Goal: Task Accomplishment & Management: Manage account settings

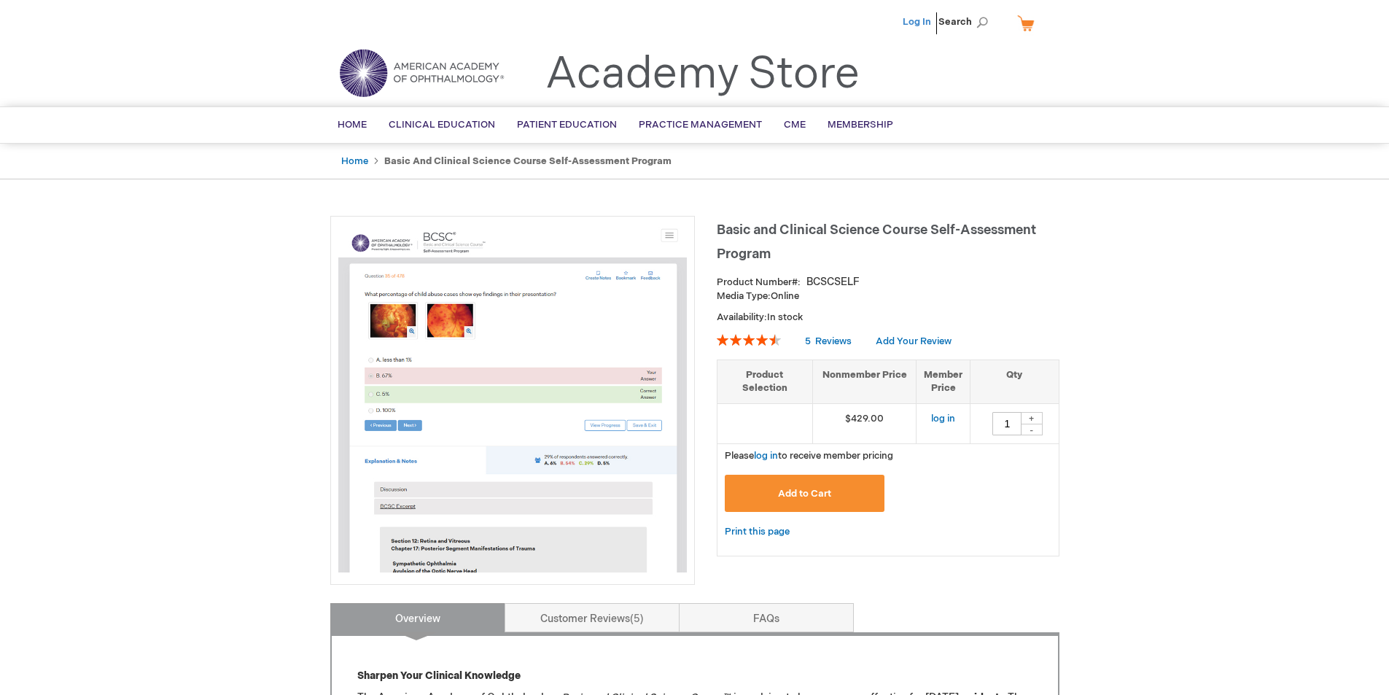
click at [922, 22] on link "Log In" at bounding box center [917, 22] width 28 height 12
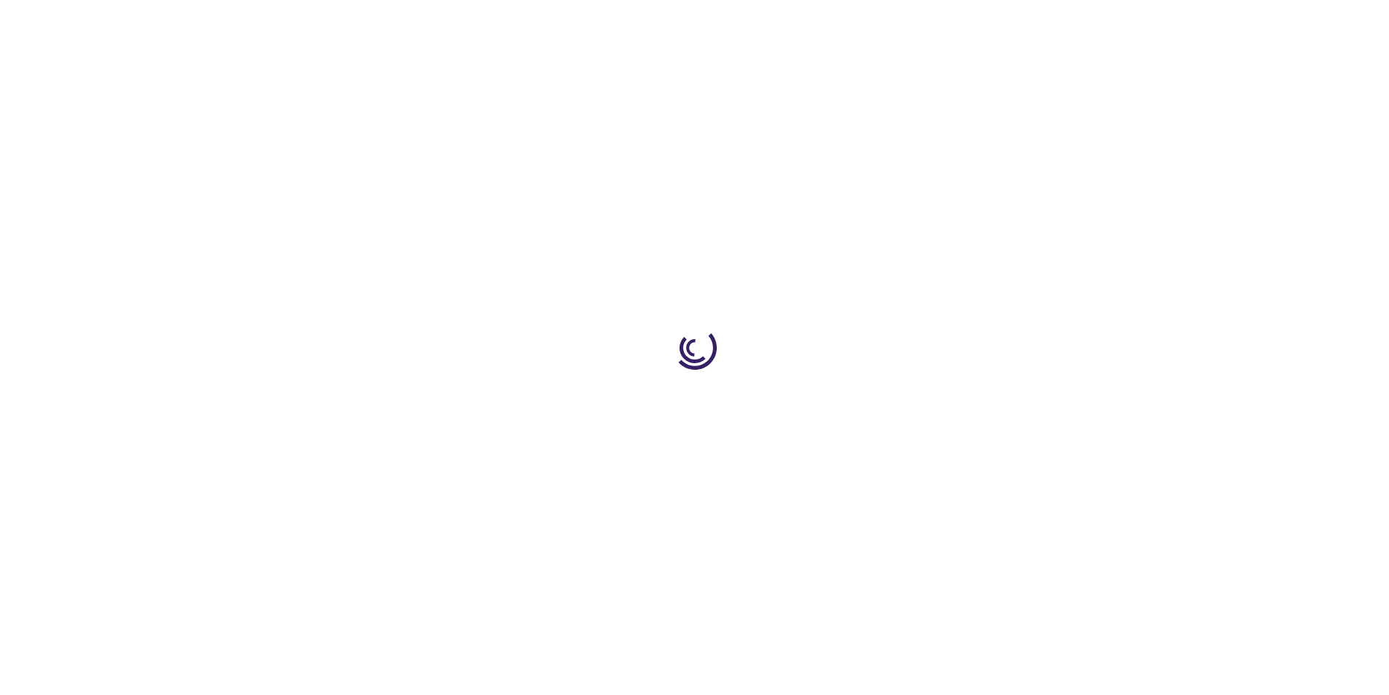
type input "1"
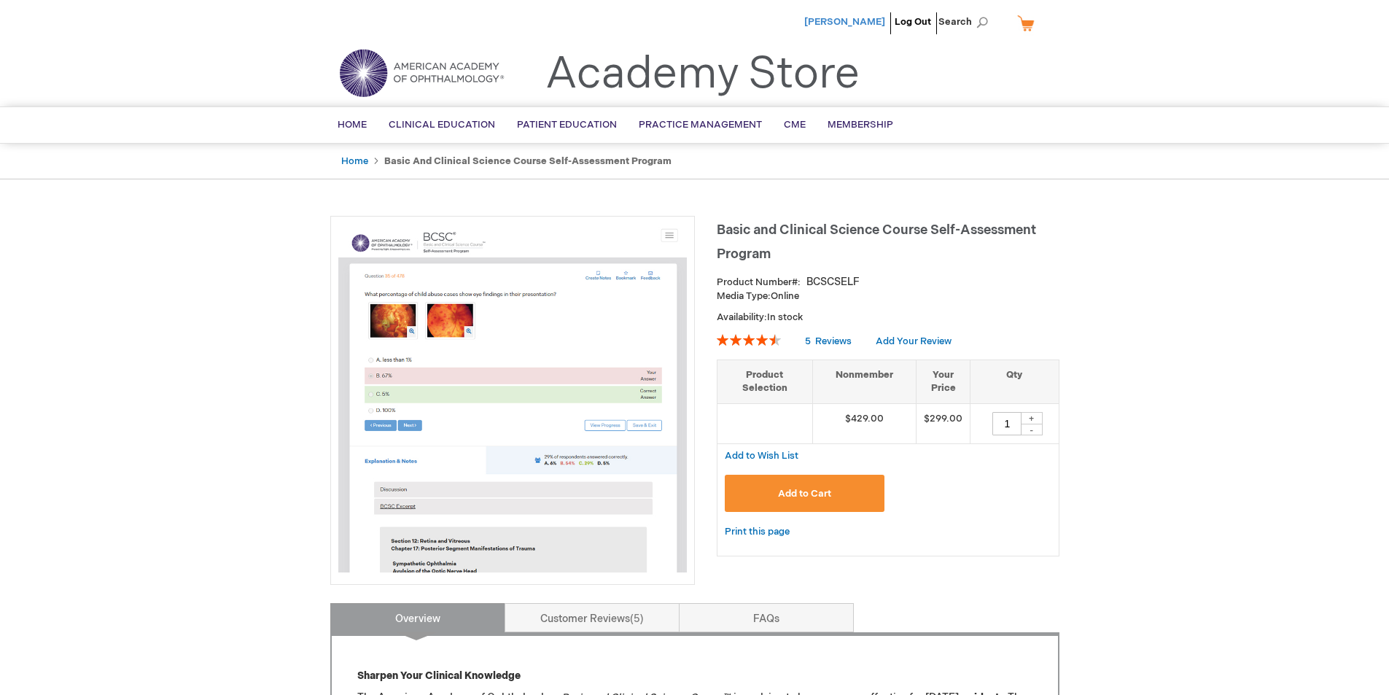
click at [862, 20] on span "[PERSON_NAME]" at bounding box center [844, 22] width 81 height 12
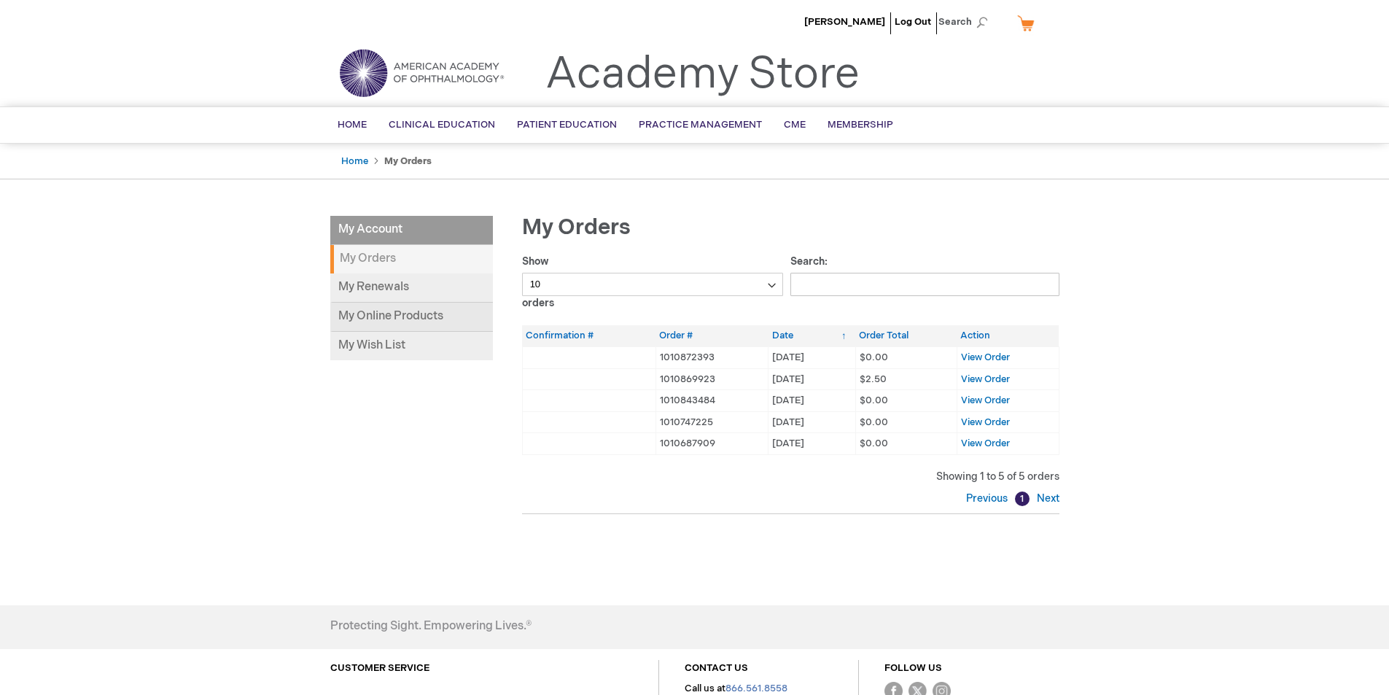
click at [403, 309] on link "My Online Products" at bounding box center [411, 317] width 163 height 29
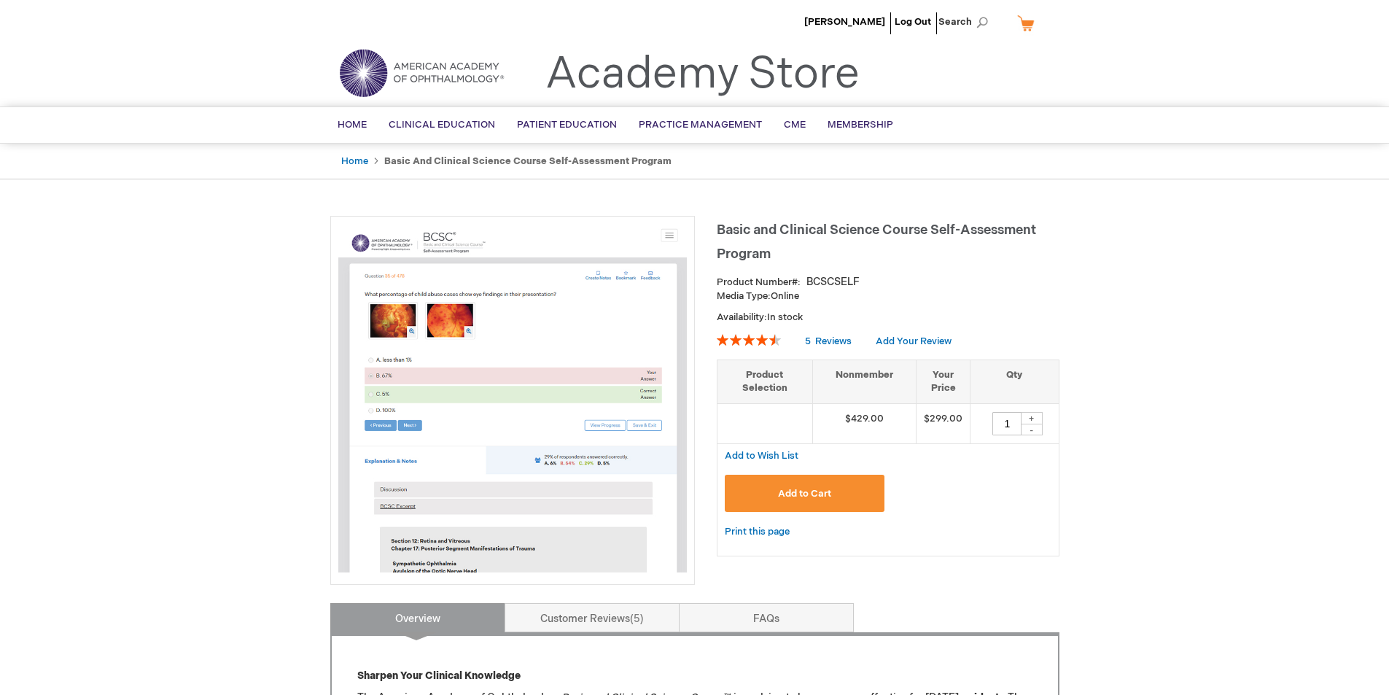
click at [513, 325] on img at bounding box center [512, 398] width 348 height 348
click at [351, 160] on link "Home" at bounding box center [354, 161] width 27 height 12
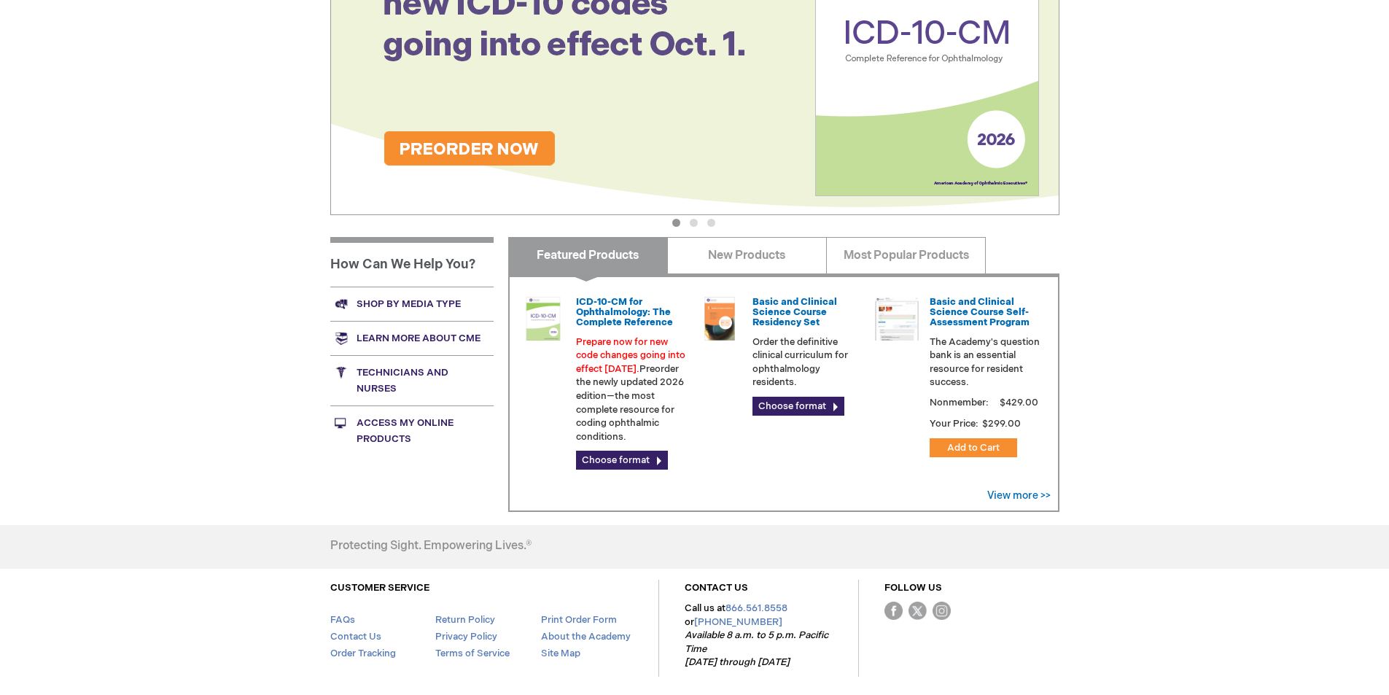
scroll to position [292, 0]
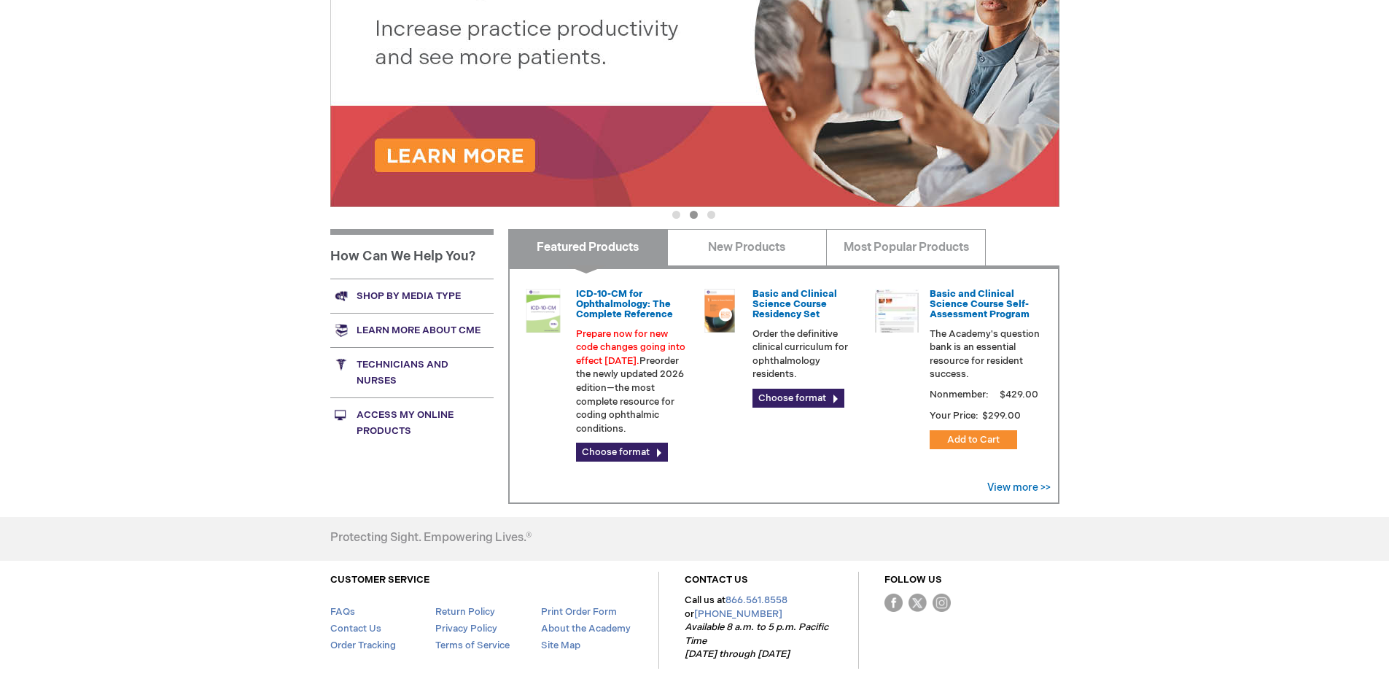
click at [427, 417] on link "Access My Online Products" at bounding box center [411, 422] width 163 height 50
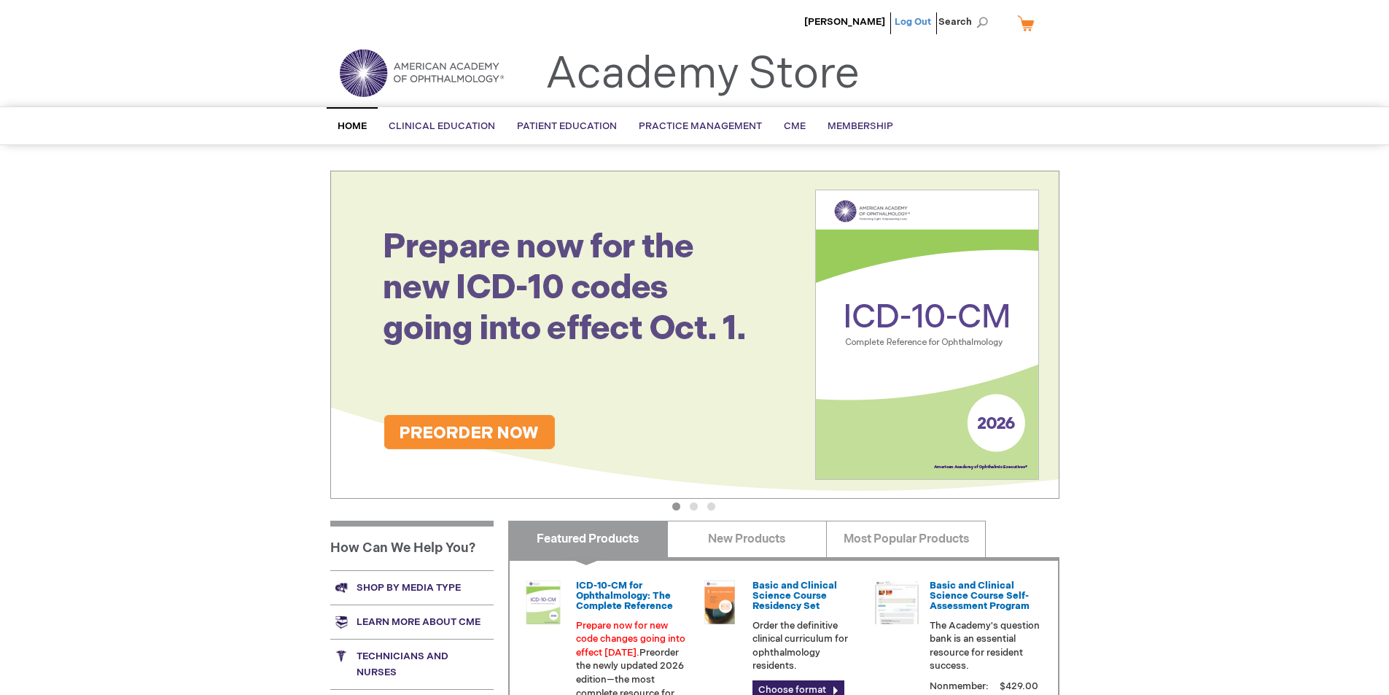
click at [911, 17] on link "Log Out" at bounding box center [913, 22] width 36 height 12
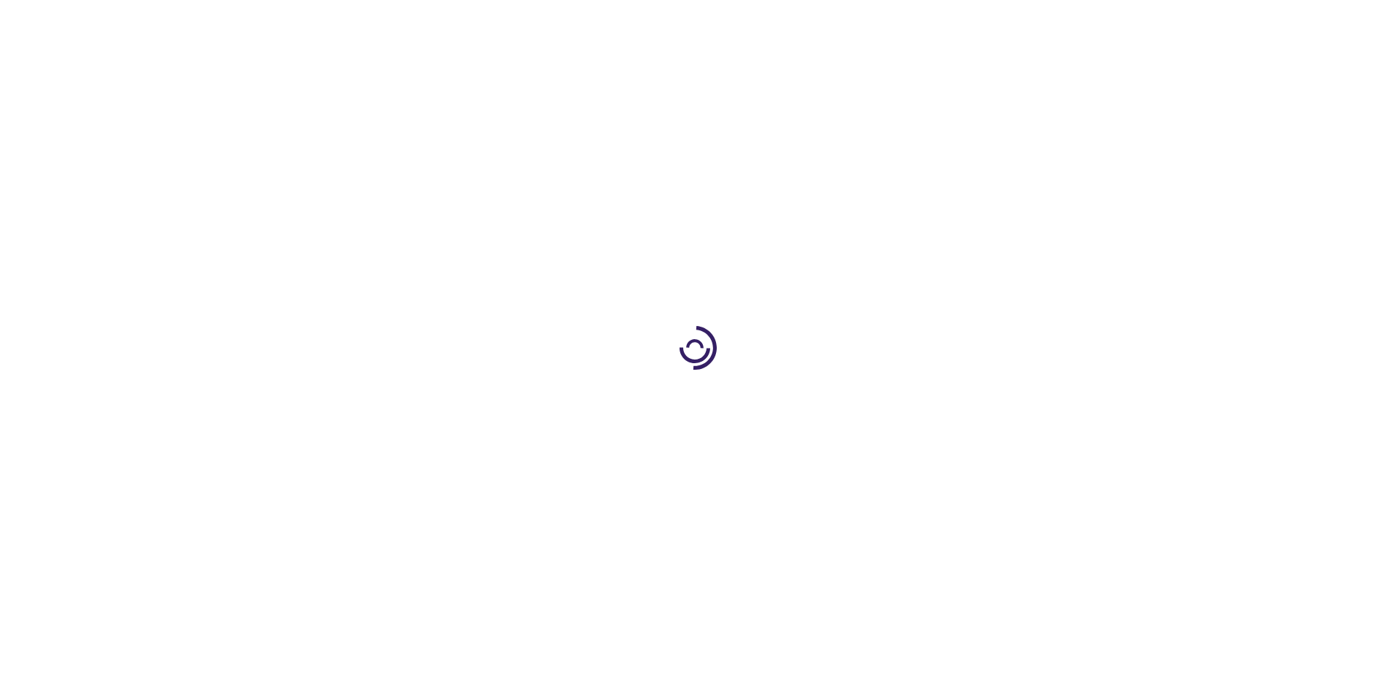
type input "1"
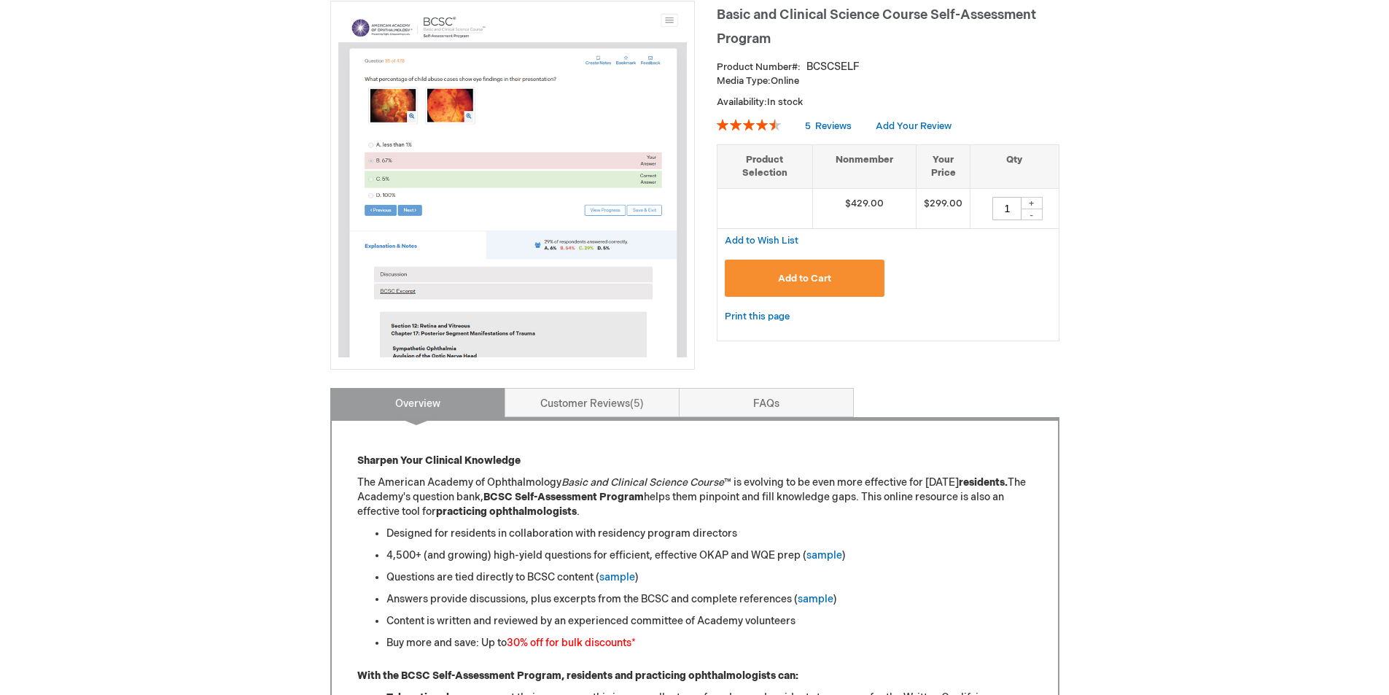
scroll to position [365, 0]
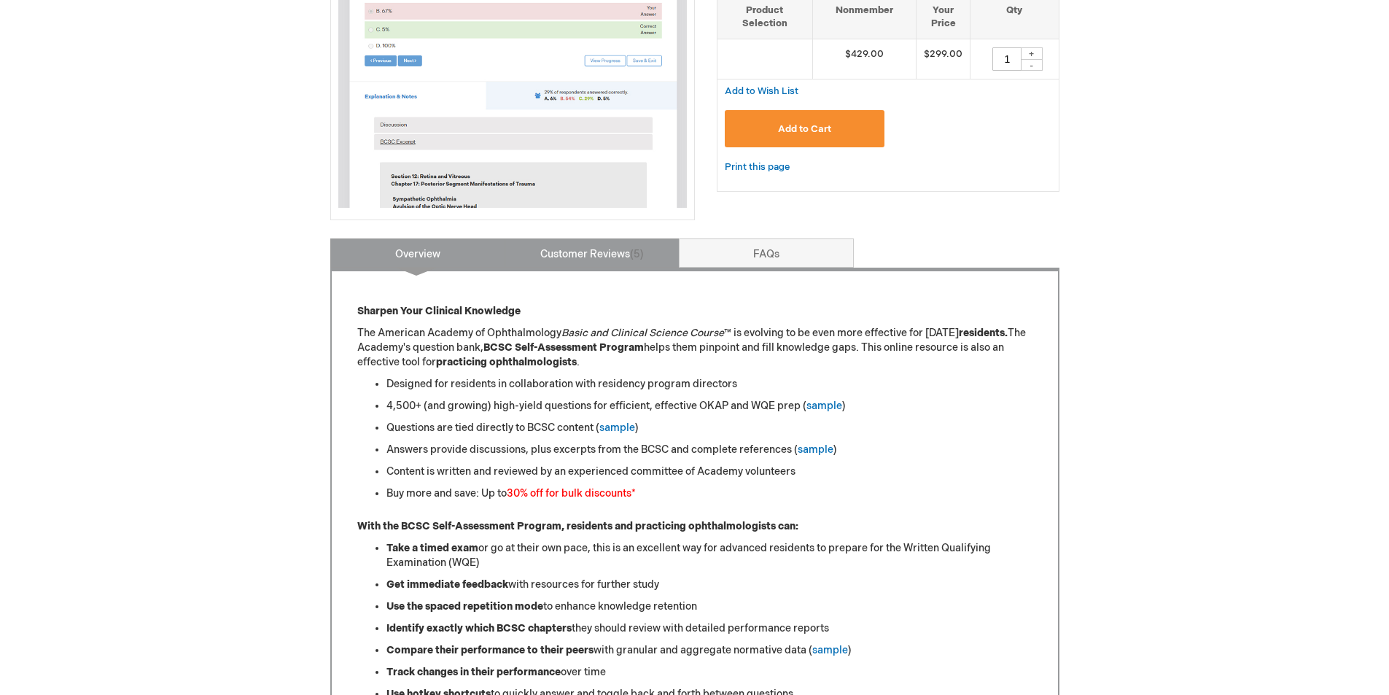
click at [547, 244] on link "Customer Reviews 5" at bounding box center [592, 252] width 175 height 29
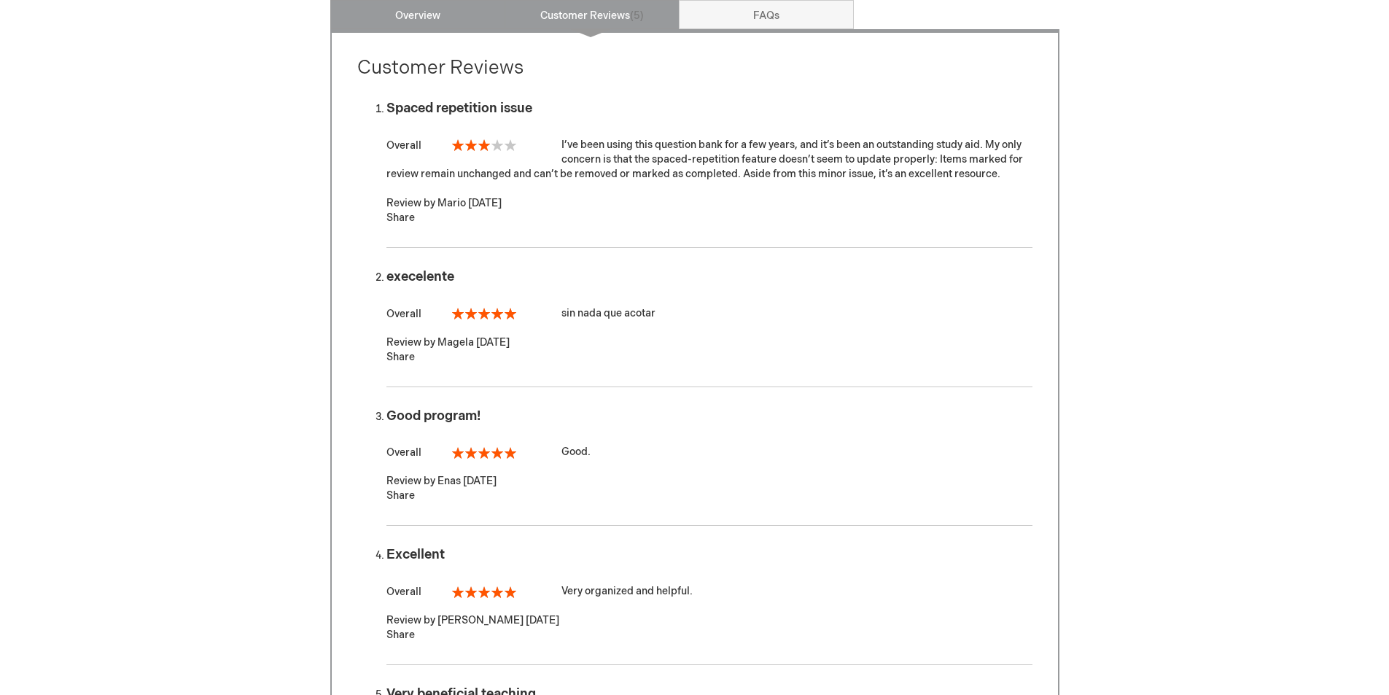
click at [448, 26] on link "Overview" at bounding box center [417, 14] width 175 height 29
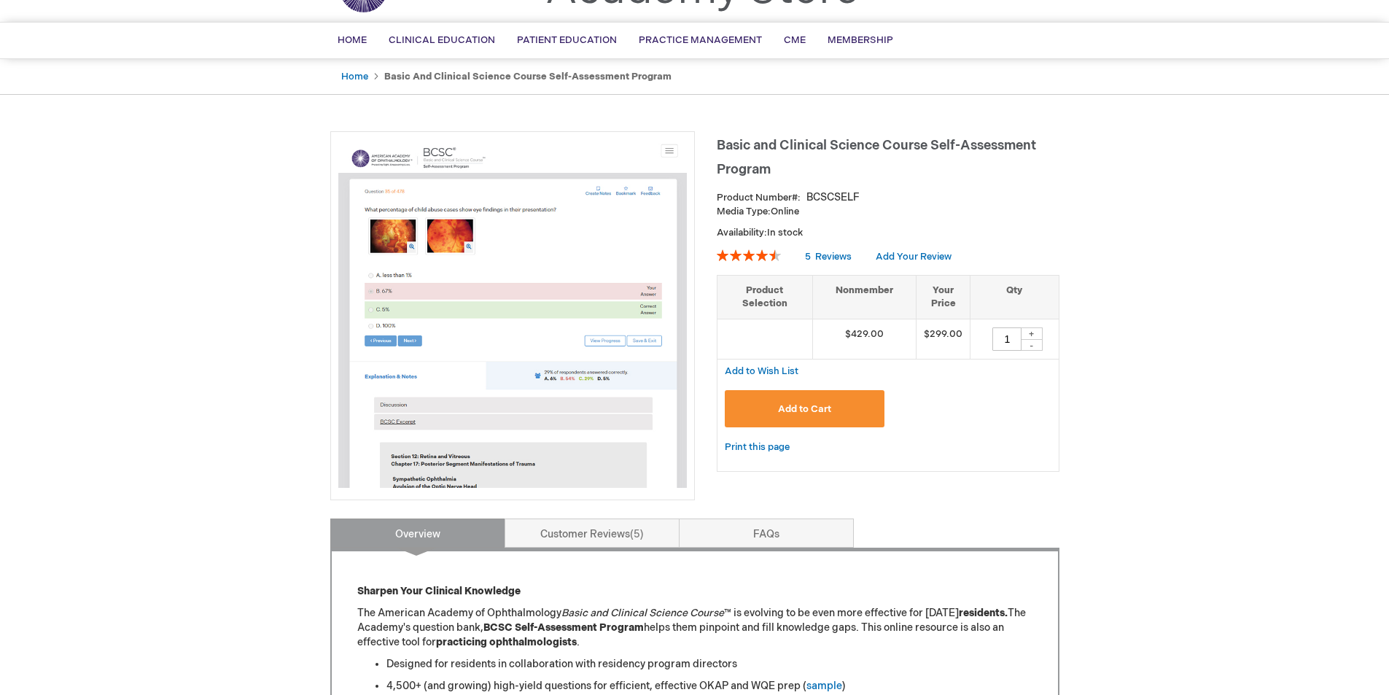
scroll to position [0, 0]
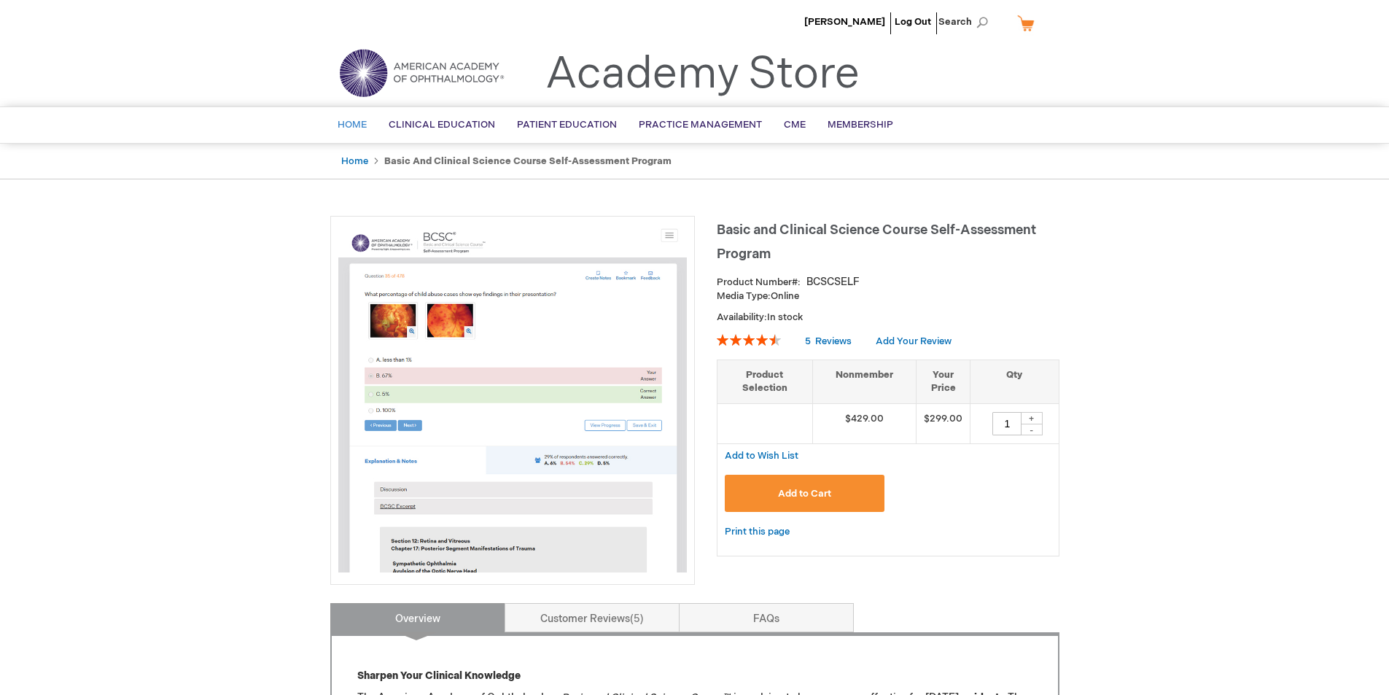
click at [344, 120] on span "Home" at bounding box center [352, 125] width 29 height 12
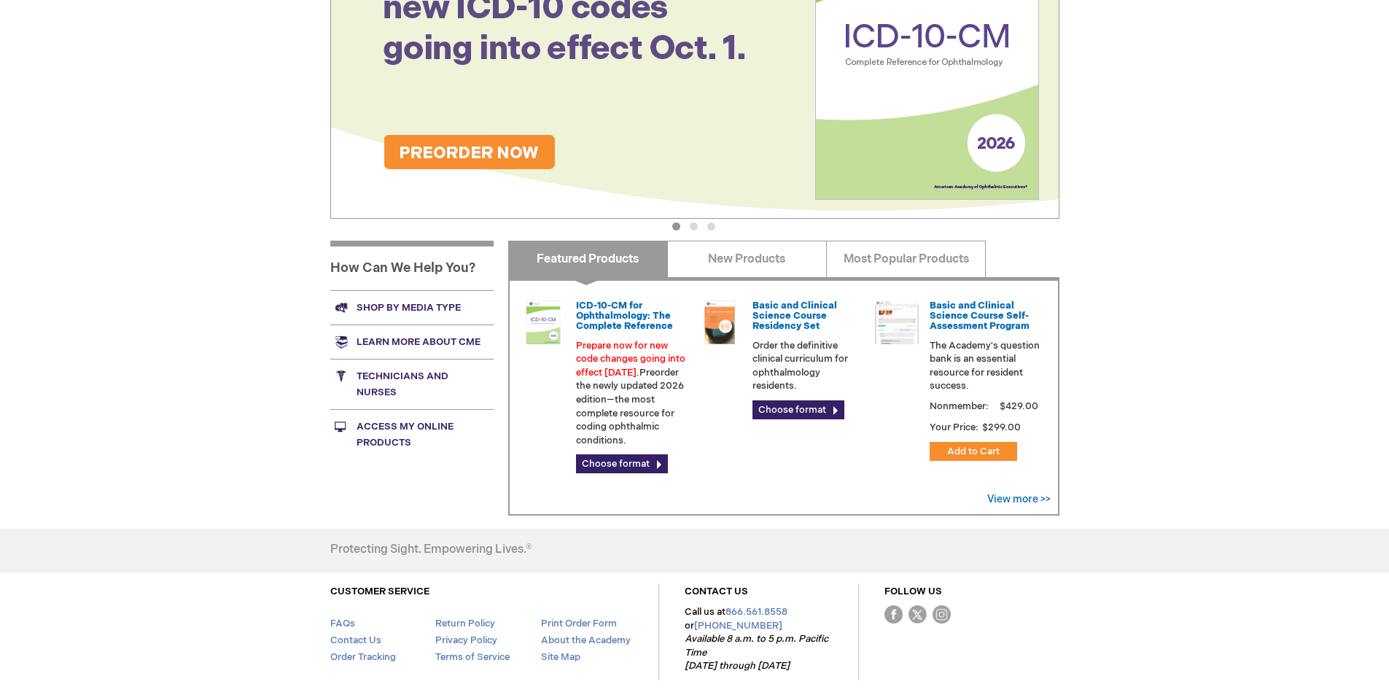
scroll to position [292, 0]
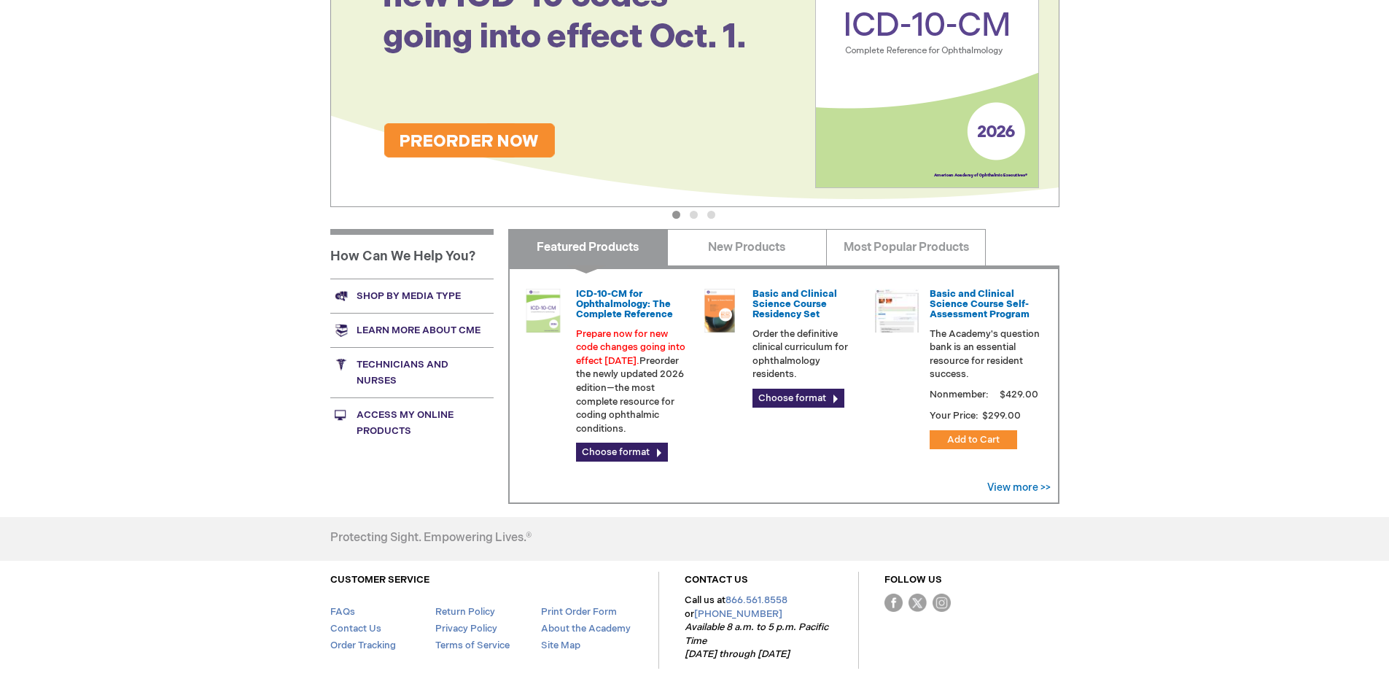
click at [396, 419] on link "Access My Online Products" at bounding box center [411, 422] width 163 height 50
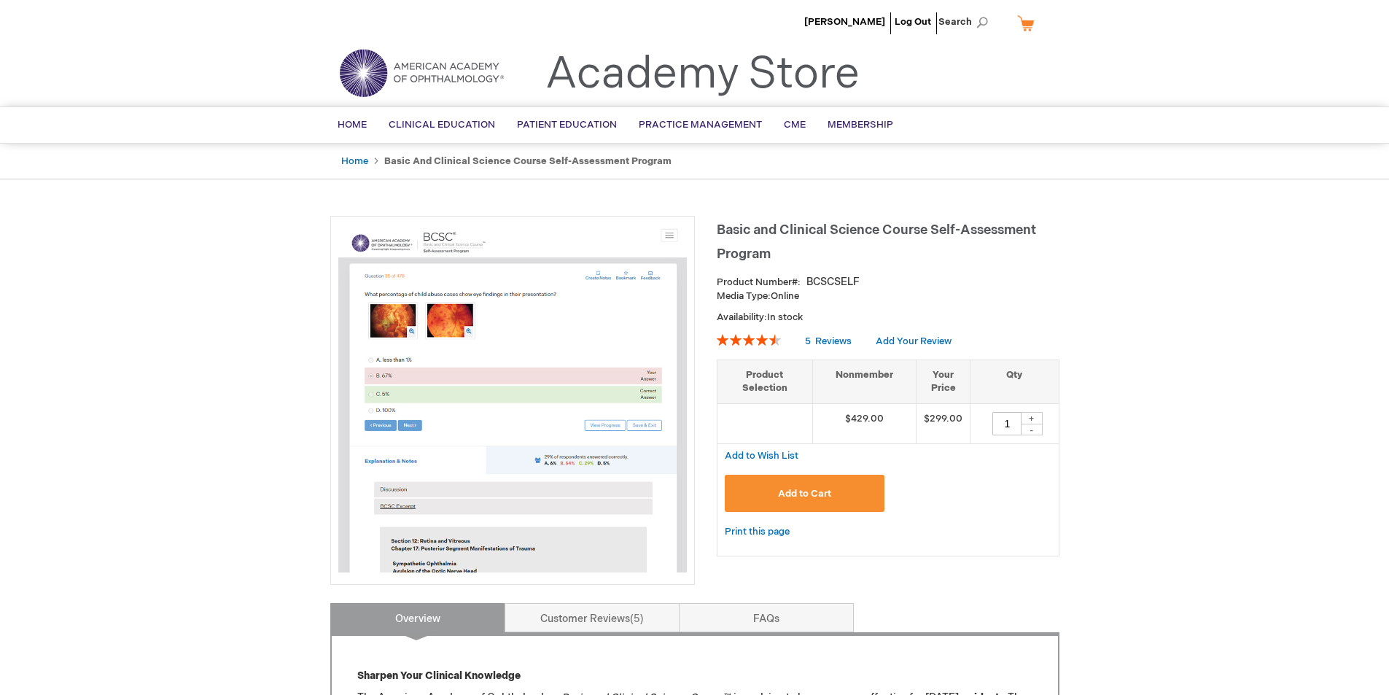
click at [350, 86] on img at bounding box center [421, 73] width 175 height 52
